Goal: Task Accomplishment & Management: Complete application form

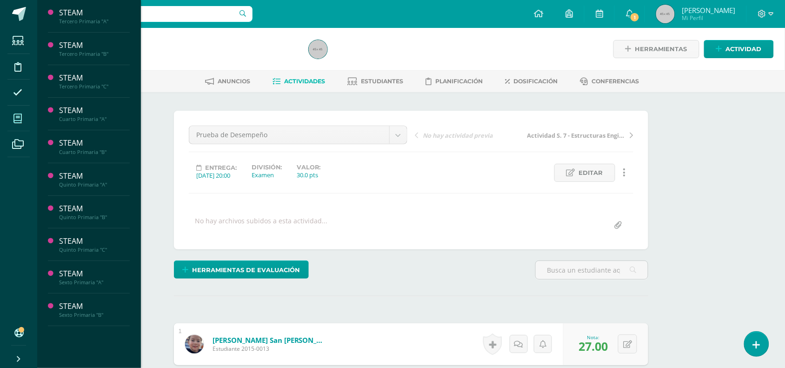
click at [13, 122] on icon at bounding box center [17, 118] width 8 height 9
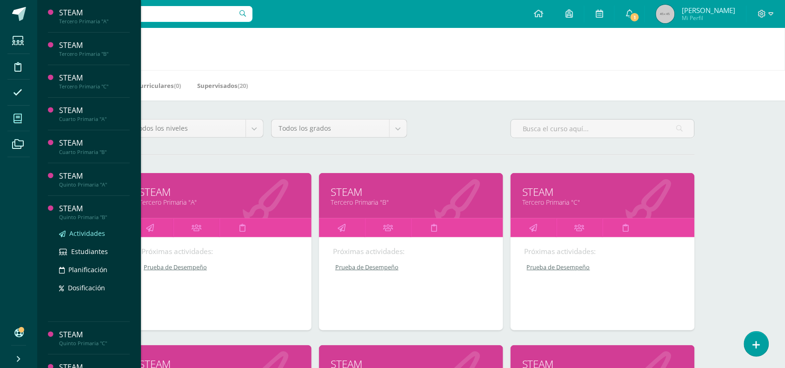
click at [82, 233] on span "Actividades" at bounding box center [87, 233] width 36 height 9
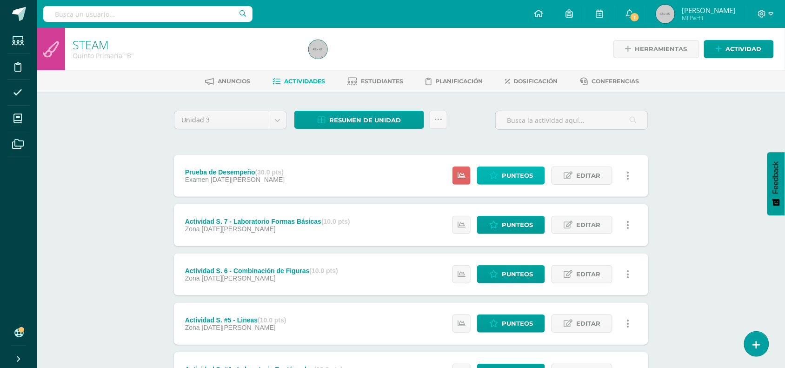
click at [501, 178] on link "Punteos" at bounding box center [511, 176] width 68 height 18
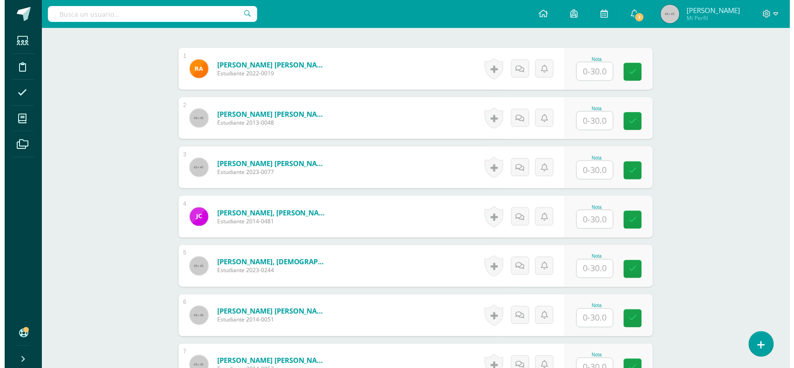
scroll to position [276, 0]
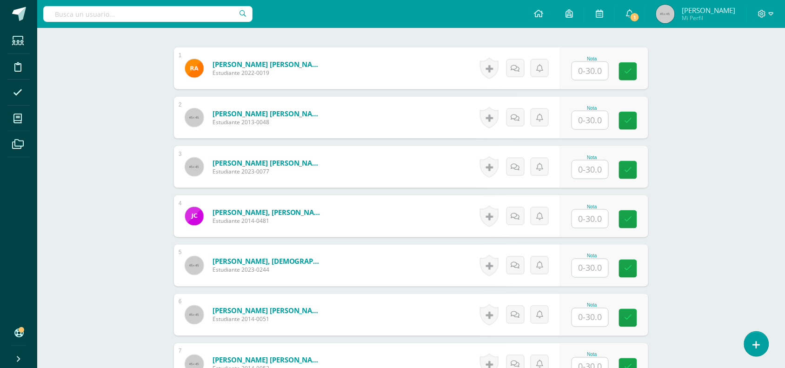
click at [596, 70] on input "text" at bounding box center [590, 71] width 36 height 18
type input "20"
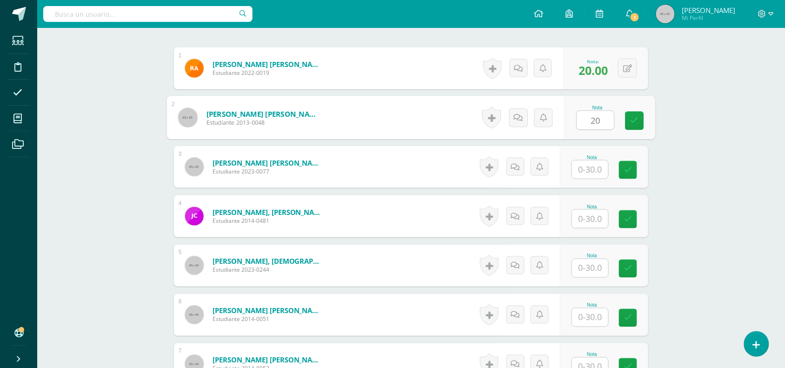
type input "20"
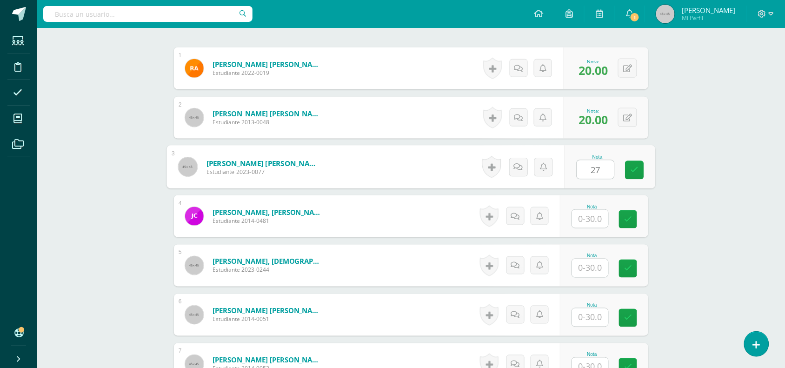
type input "27"
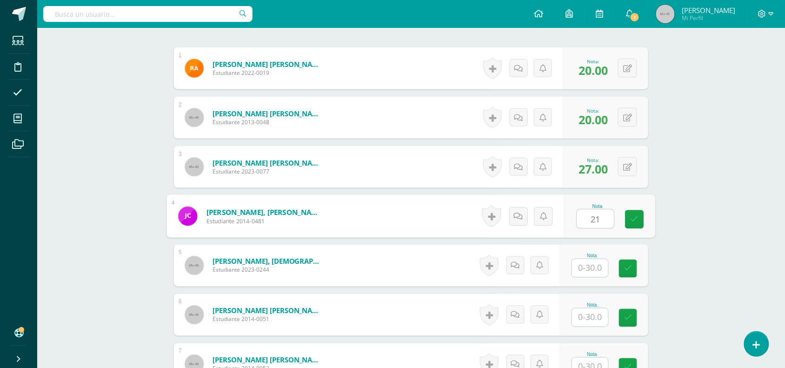
type input "21"
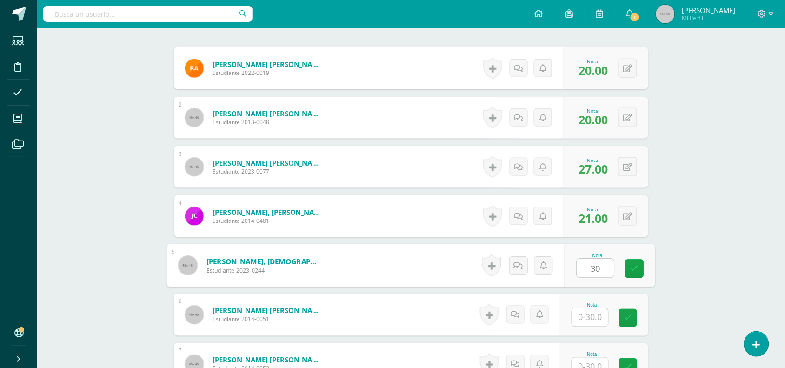
type input "30"
click at [435, 277] on form "Chiguichón Santizo, Jhuany Emma Elizabeth Estudiante 2023-0244 Nota 30 0 Logros" at bounding box center [411, 266] width 474 height 42
click at [489, 264] on link at bounding box center [492, 265] width 19 height 21
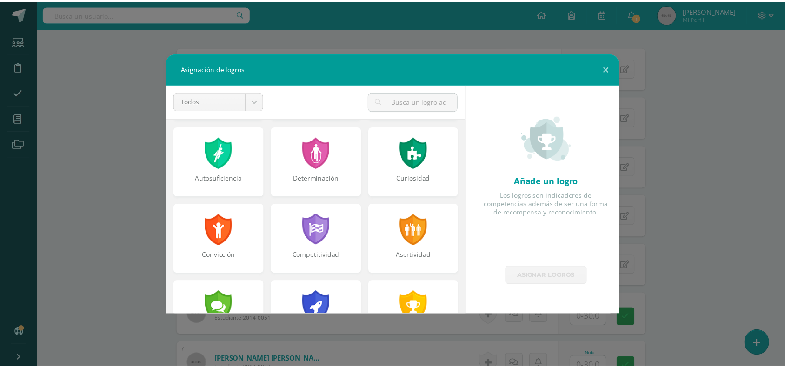
scroll to position [82, 0]
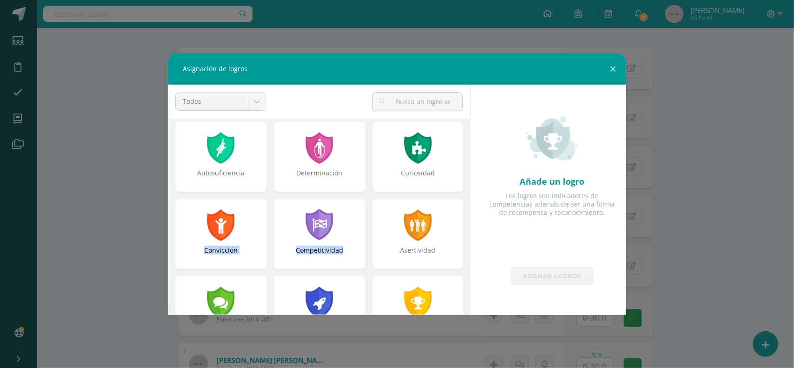
drag, startPoint x: 457, startPoint y: 191, endPoint x: 456, endPoint y: 228, distance: 36.8
click at [456, 228] on div "Respeto Pasión Trabajo original Autosuficiencia Determinación Curiosidad Convic…" at bounding box center [319, 315] width 295 height 540
click at [402, 294] on div at bounding box center [418, 302] width 32 height 34
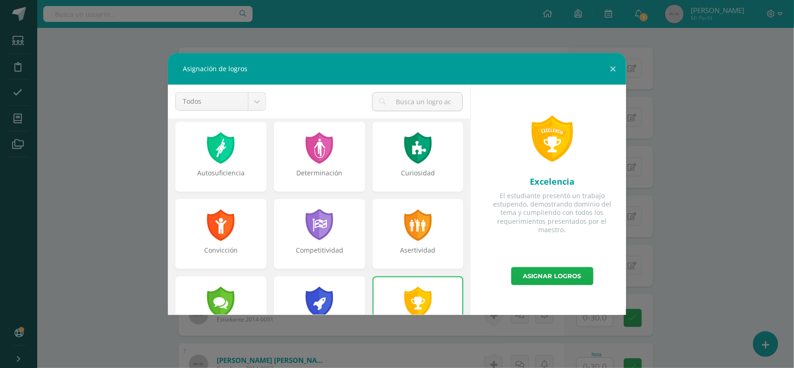
click at [535, 284] on link "Asignar logros" at bounding box center [552, 276] width 82 height 18
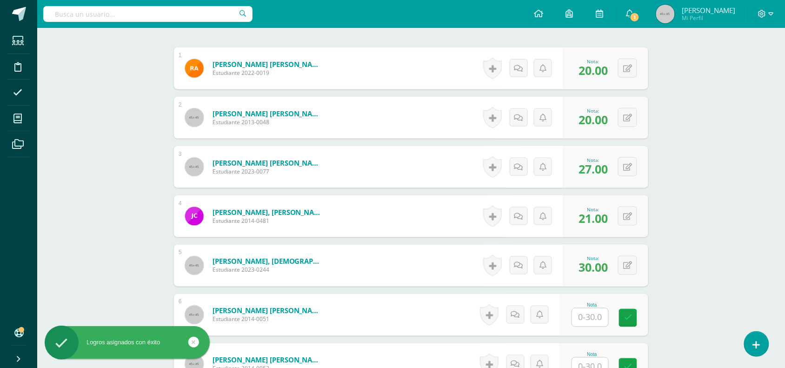
click at [589, 323] on input "text" at bounding box center [590, 317] width 36 height 18
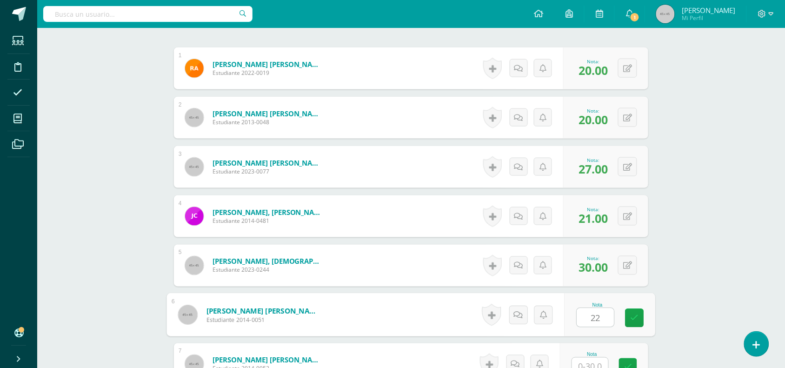
type input "22"
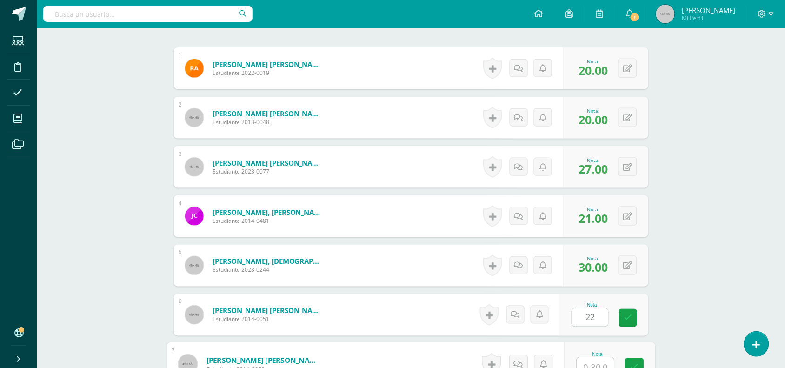
scroll to position [284, 0]
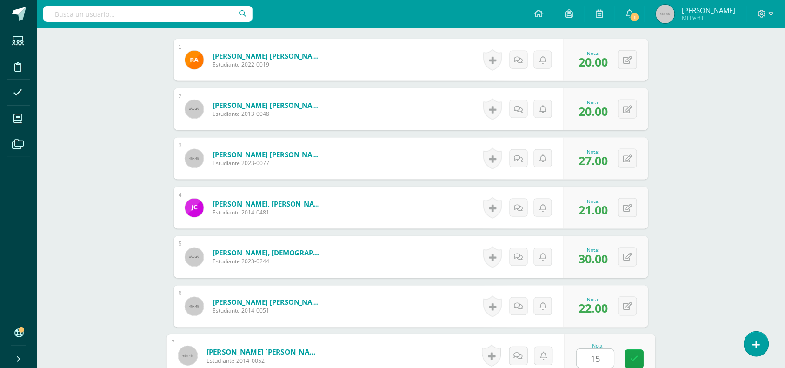
type input "15"
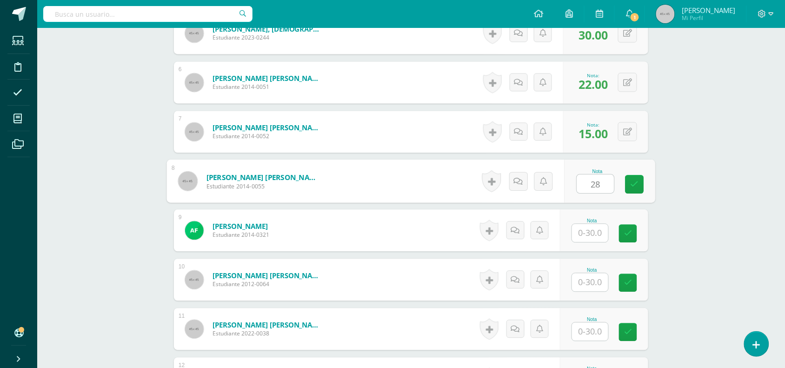
type input "28"
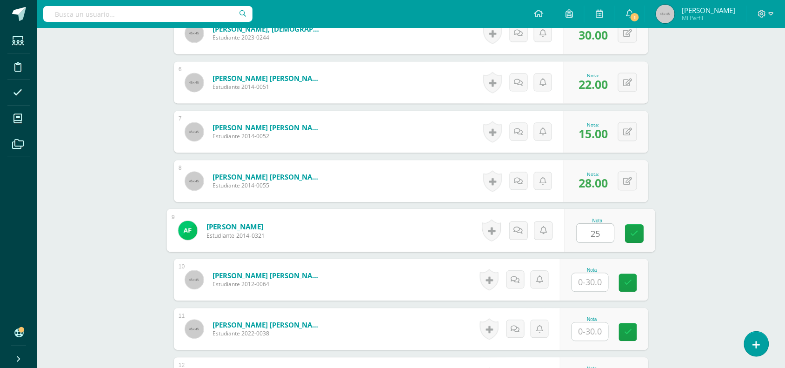
type input "25"
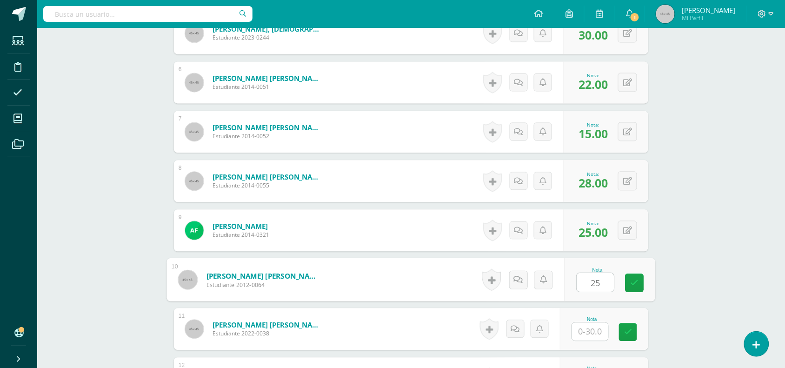
type input "25"
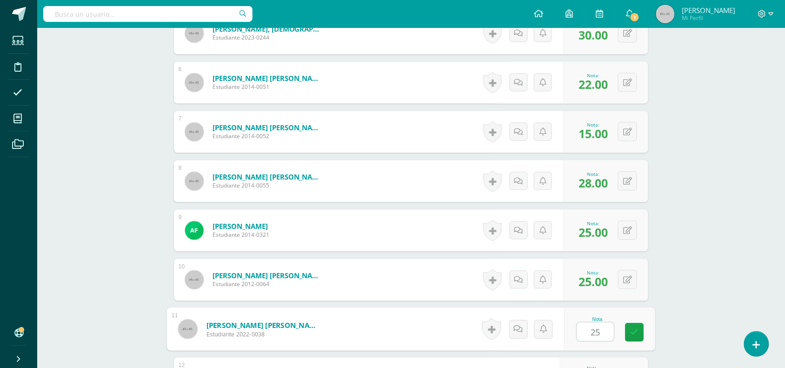
type input "25"
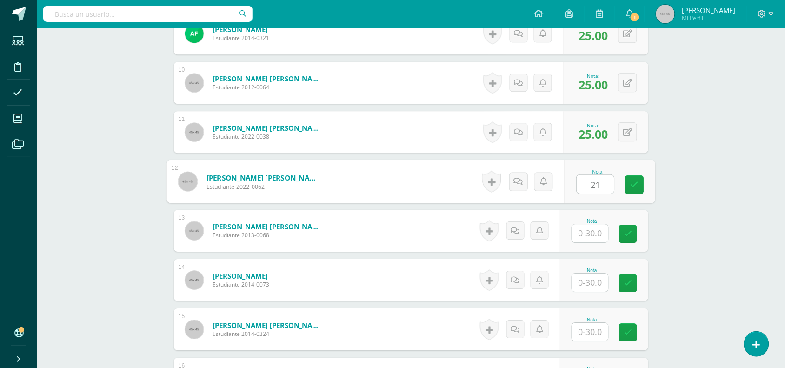
type input "21"
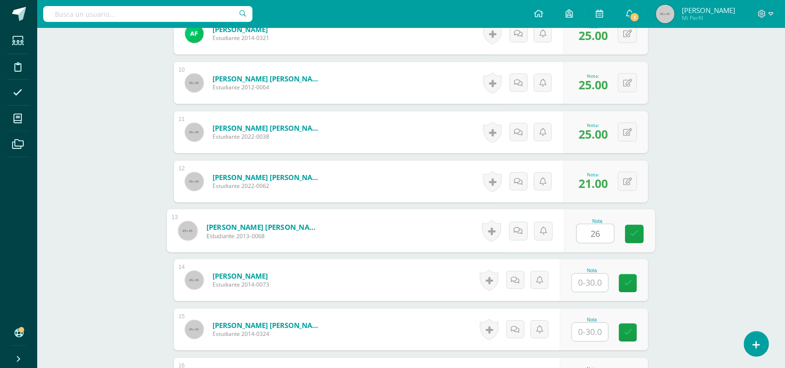
type input "26"
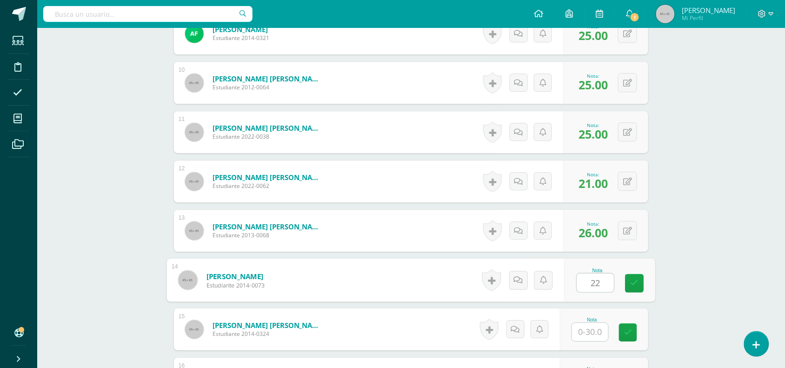
type input "22"
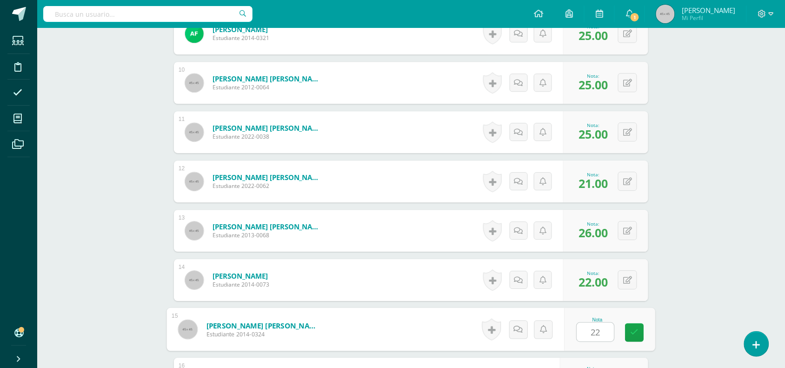
type input "22"
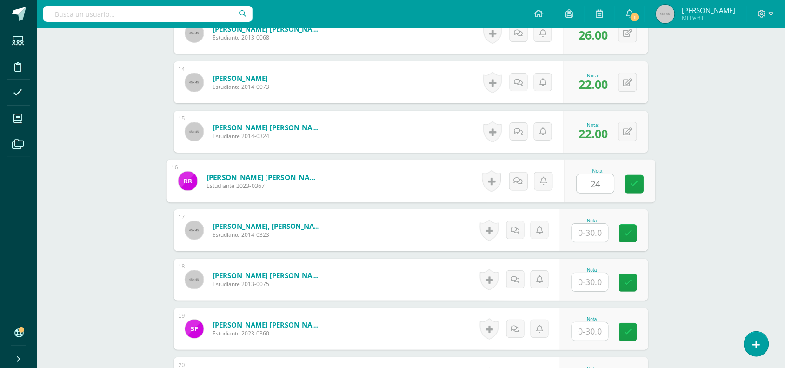
type input "24"
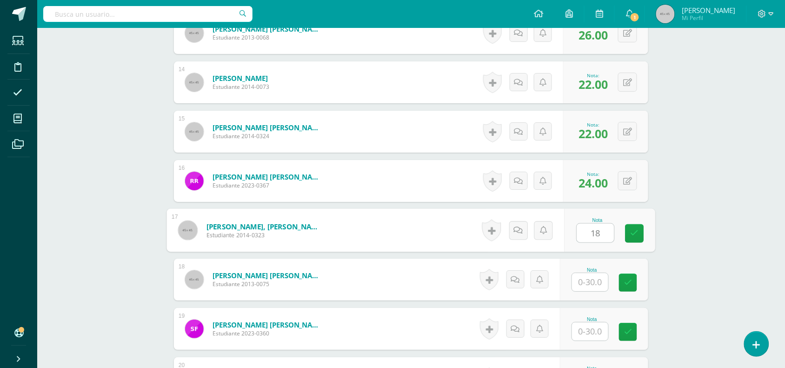
type input "18"
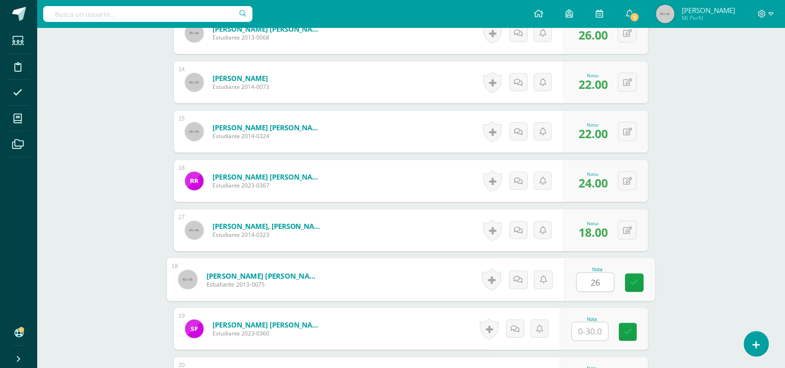
type input "26"
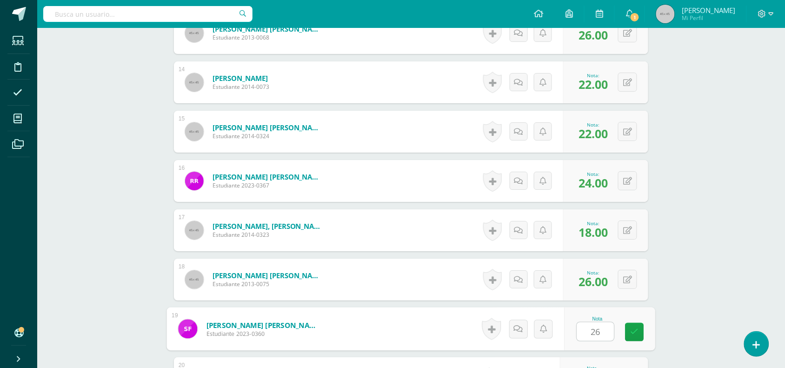
type input "26"
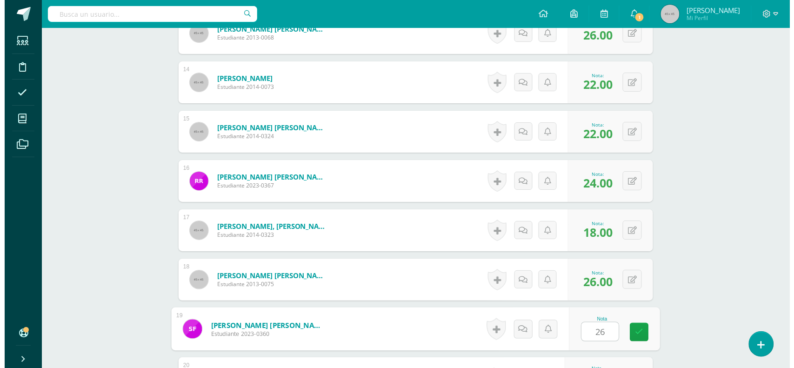
scroll to position [1100, 0]
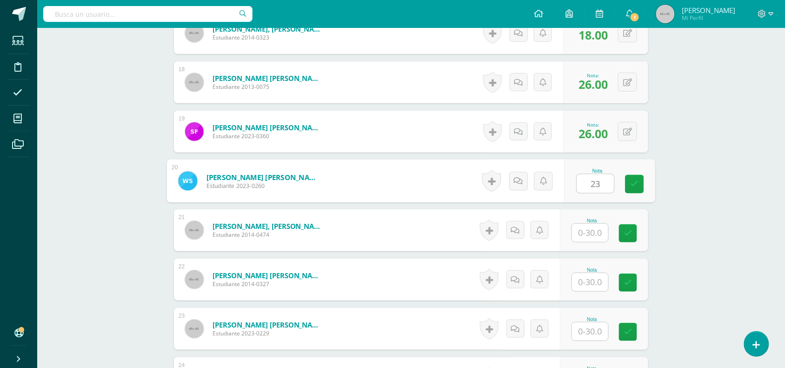
type input "23"
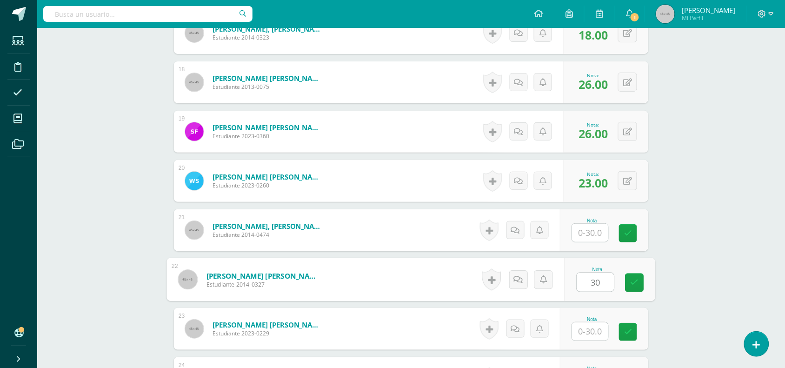
type input "30"
click at [573, 262] on div "Nota 30" at bounding box center [610, 279] width 91 height 43
click at [497, 281] on link at bounding box center [492, 279] width 19 height 21
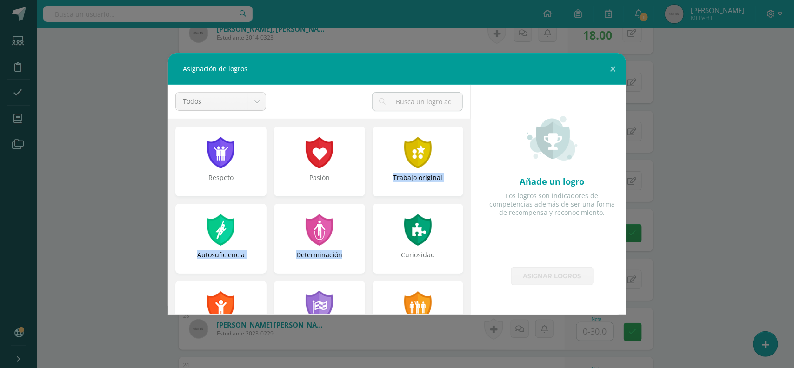
drag, startPoint x: 473, startPoint y: 171, endPoint x: 467, endPoint y: 213, distance: 42.3
click at [467, 213] on div "Todos Todos Respeto Pasión Trabajo original Autosuficiencia Determinación Curio…" at bounding box center [319, 200] width 310 height 230
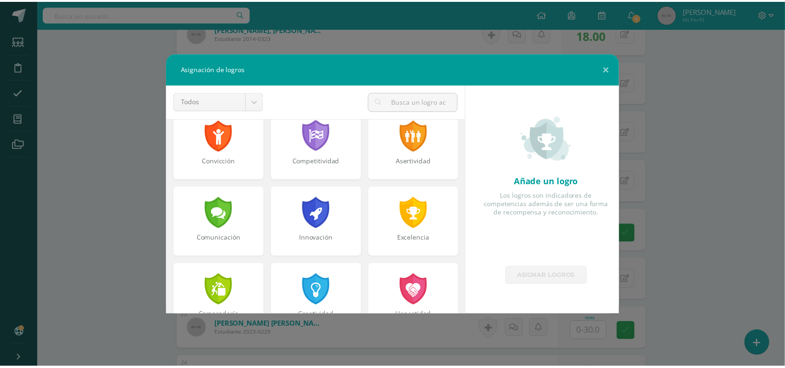
scroll to position [162, 0]
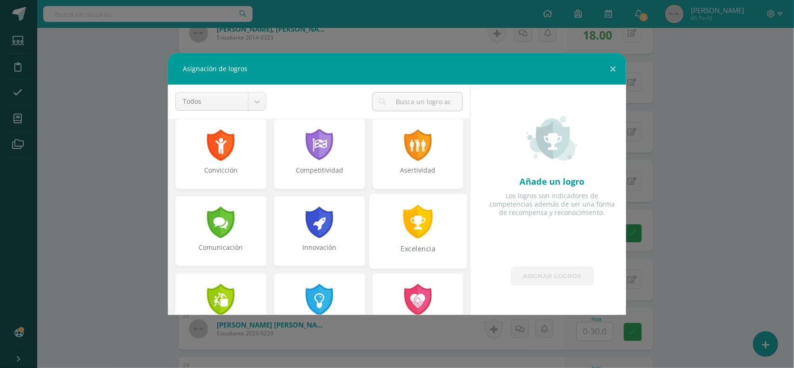
click at [398, 248] on div "Excelencia" at bounding box center [418, 254] width 96 height 20
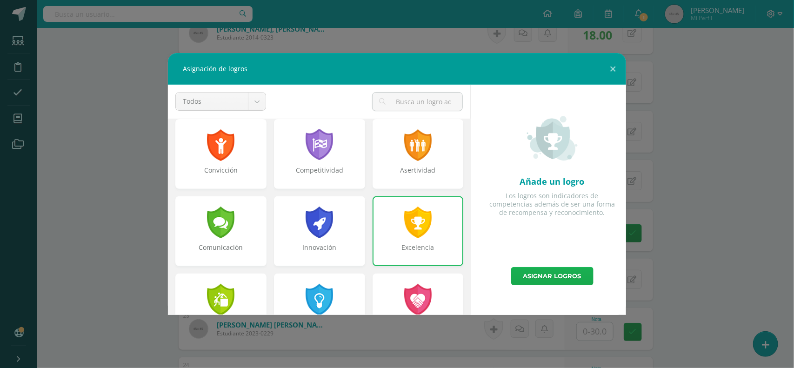
click at [528, 273] on link "Asignar logros" at bounding box center [552, 276] width 82 height 18
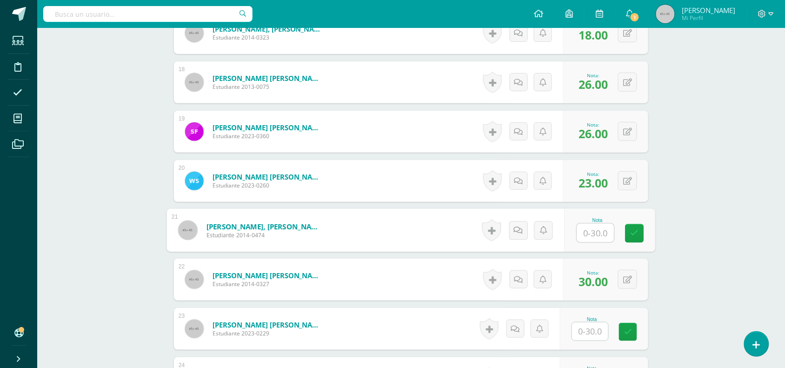
click at [576, 229] on div "Nota" at bounding box center [610, 230] width 91 height 43
type input "26"
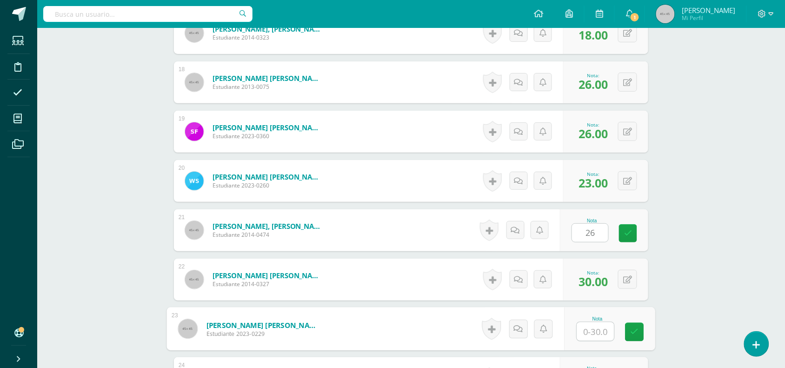
click at [587, 331] on input "text" at bounding box center [595, 331] width 37 height 19
type input "27"
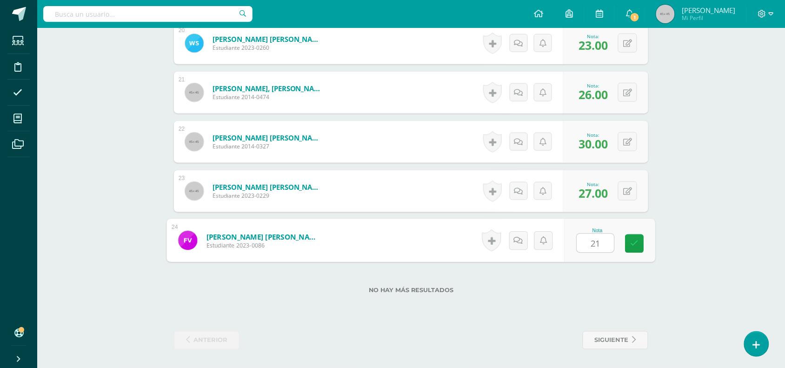
type input "21"
